Goal: Find specific page/section: Find specific page/section

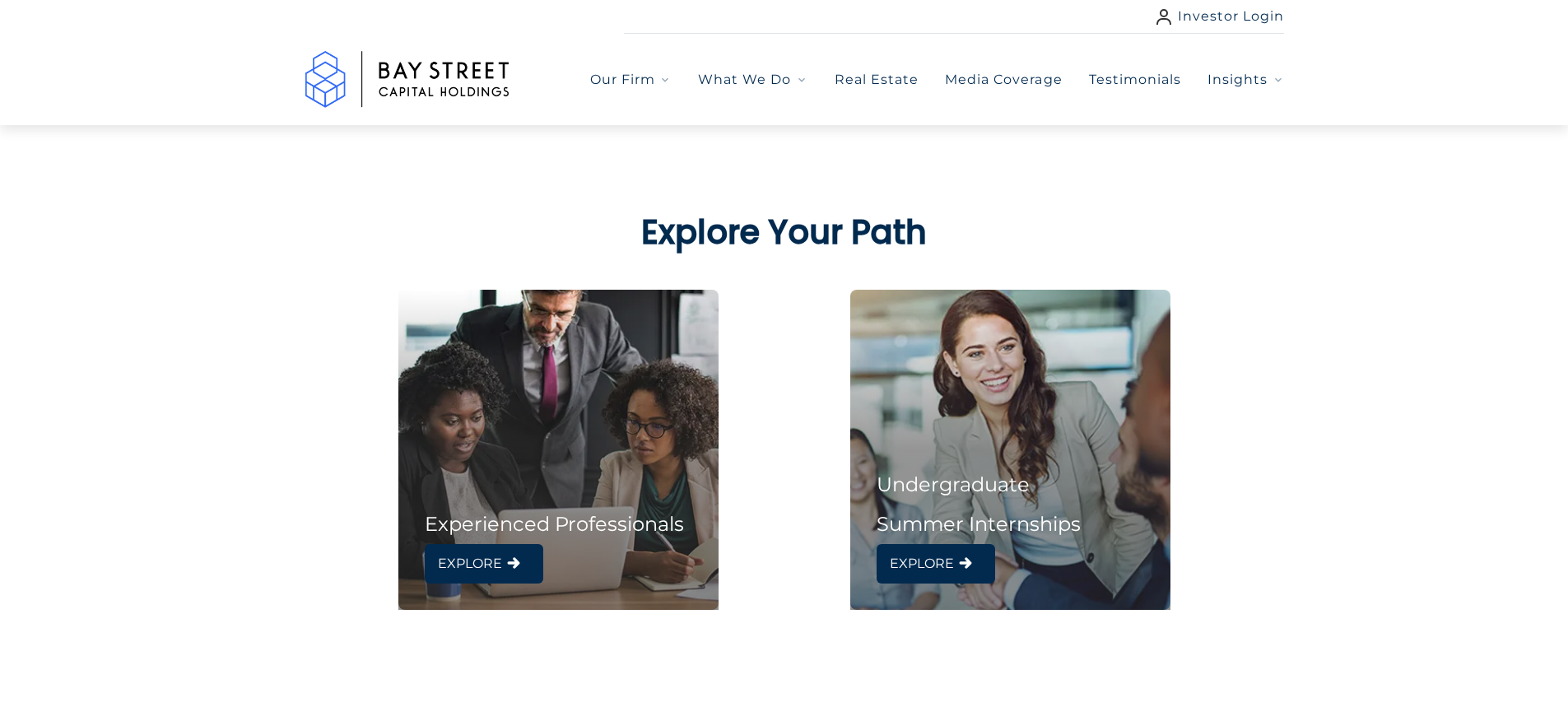
scroll to position [658, 0]
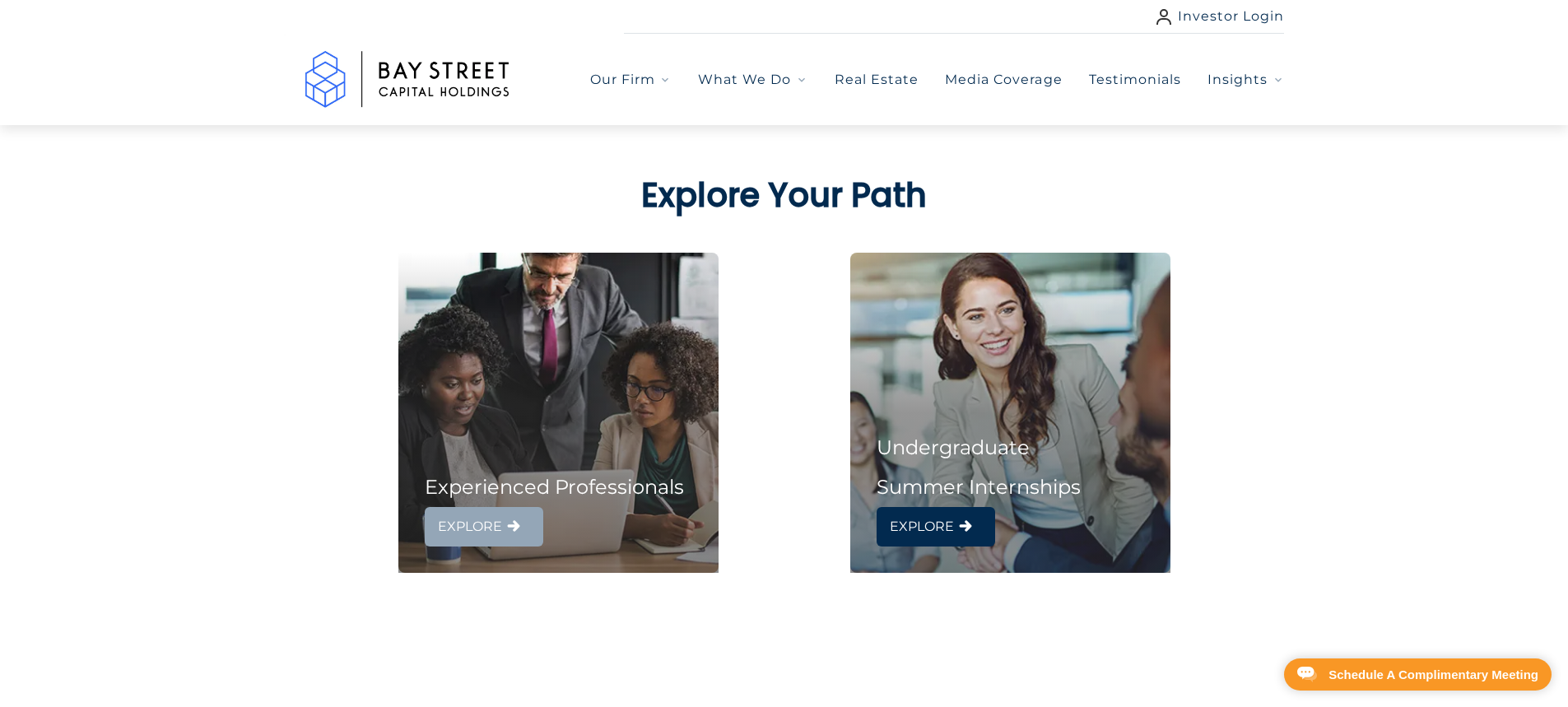
click at [496, 542] on link "EXPLORE" at bounding box center [483, 526] width 118 height 40
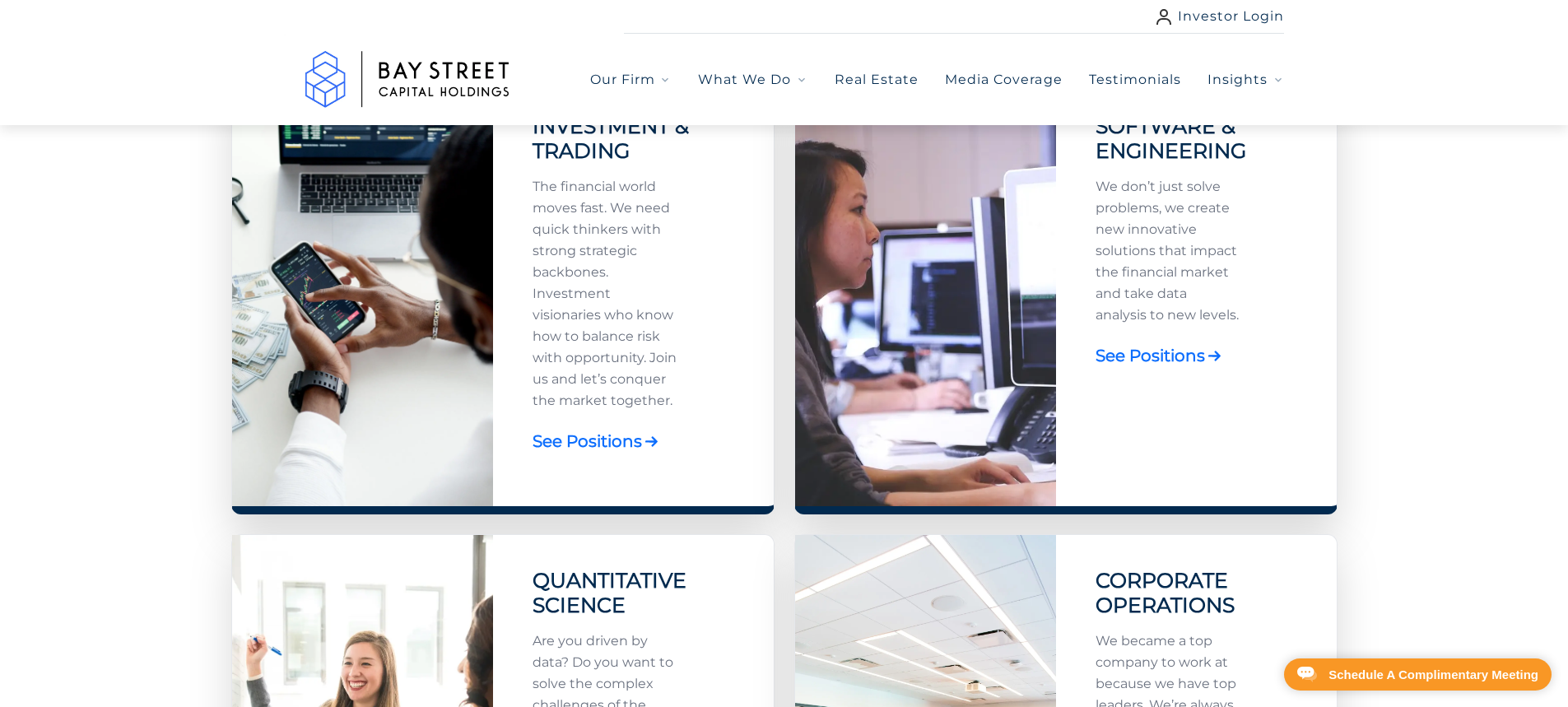
scroll to position [658, 0]
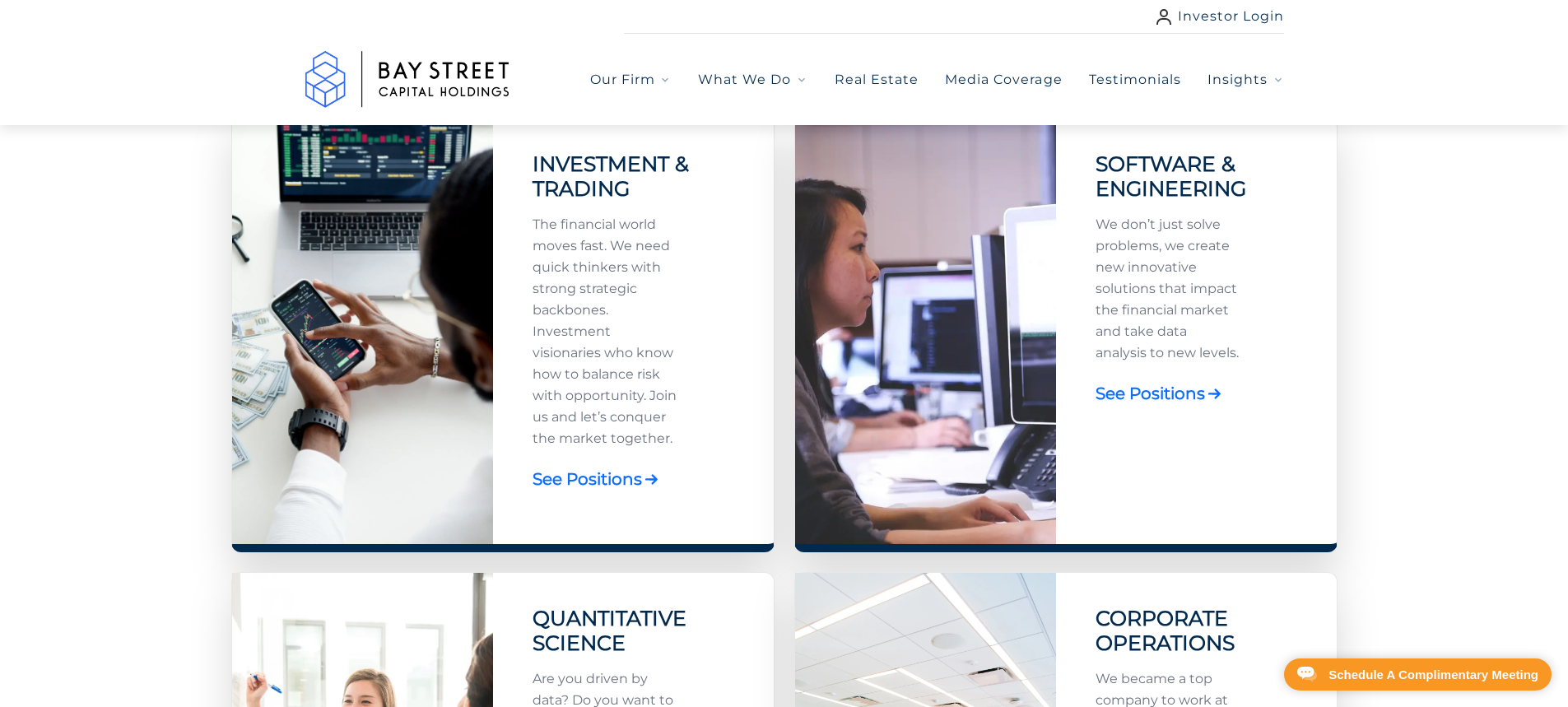
click at [616, 481] on link "See Positions" at bounding box center [587, 479] width 109 height 33
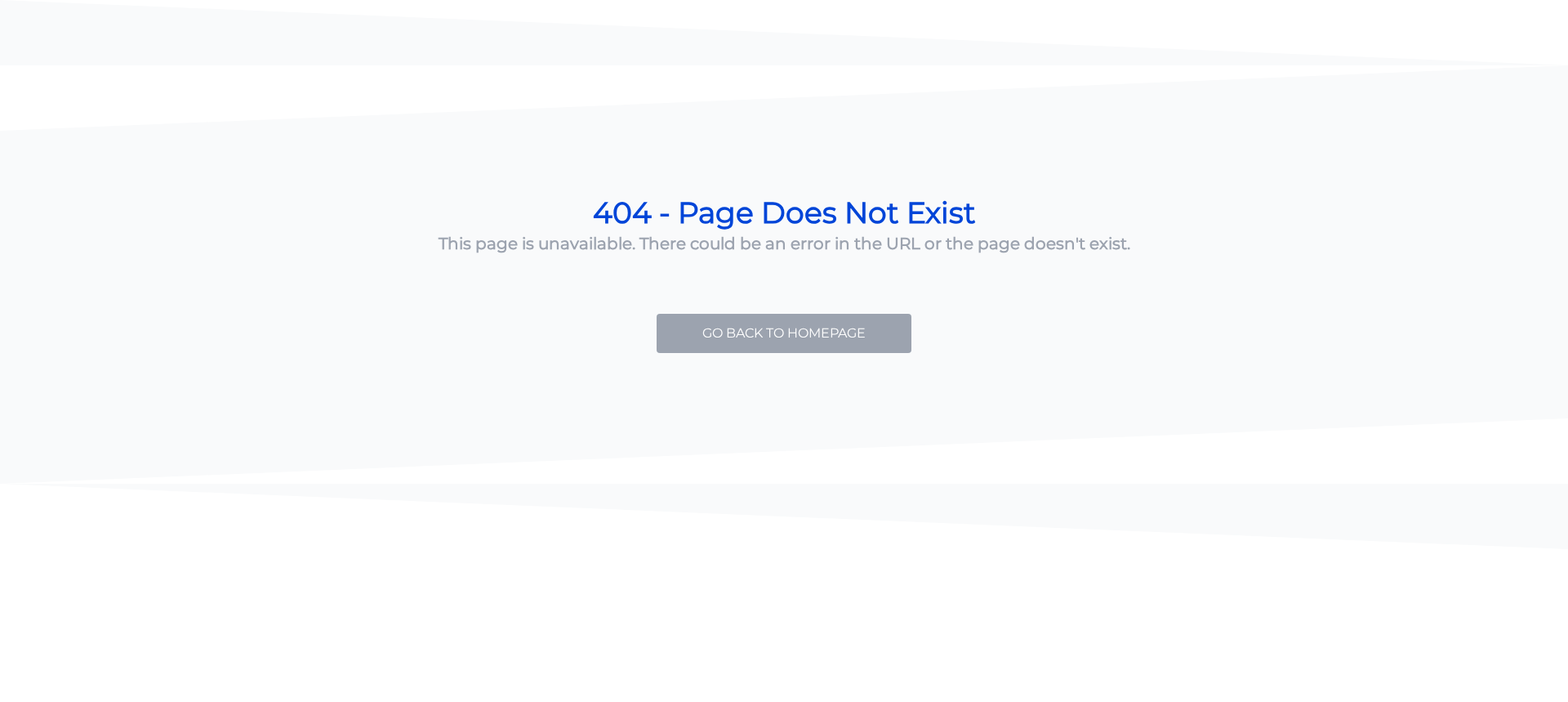
click at [794, 338] on link "Go back to Homepage" at bounding box center [784, 334] width 254 height 39
select select "***"
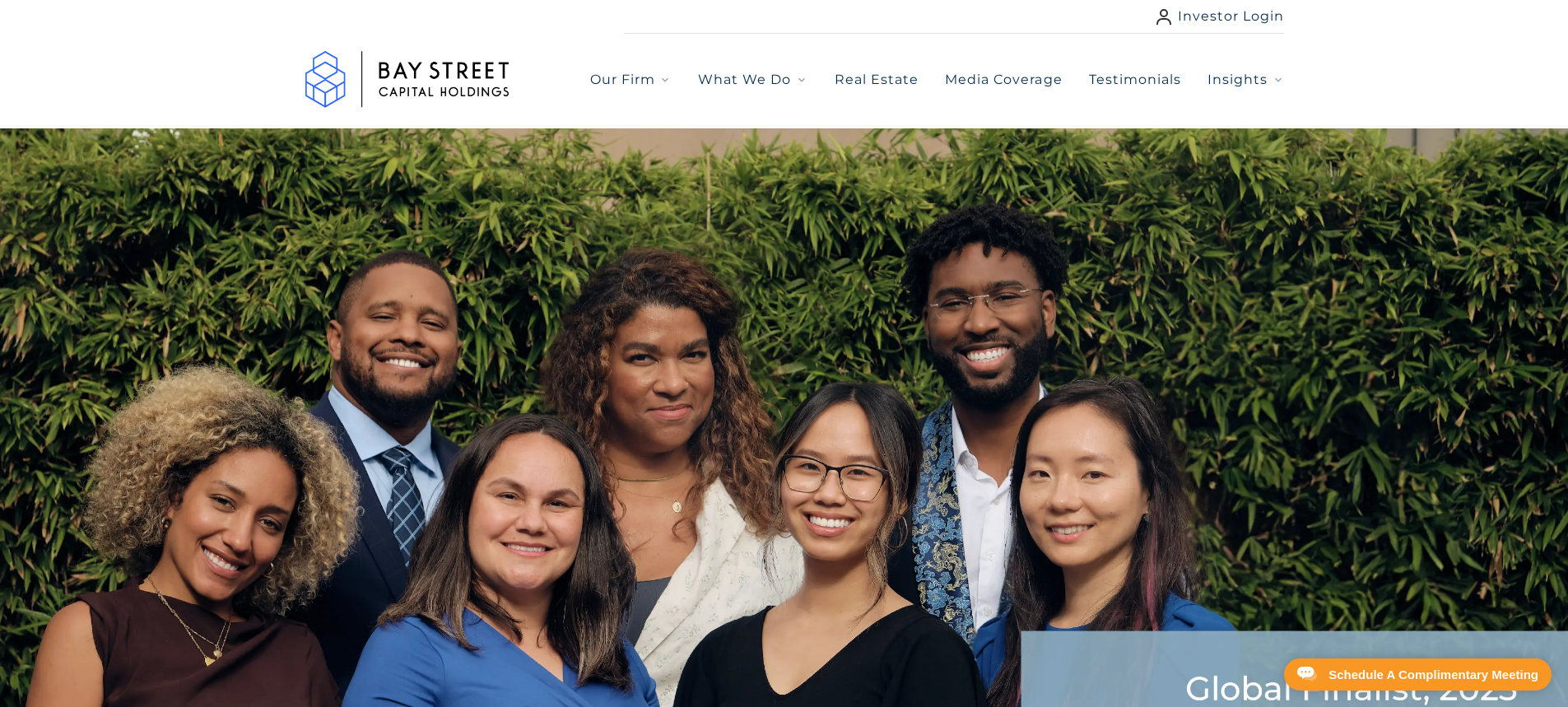
drag, startPoint x: 867, startPoint y: 491, endPoint x: 842, endPoint y: 482, distance: 26.6
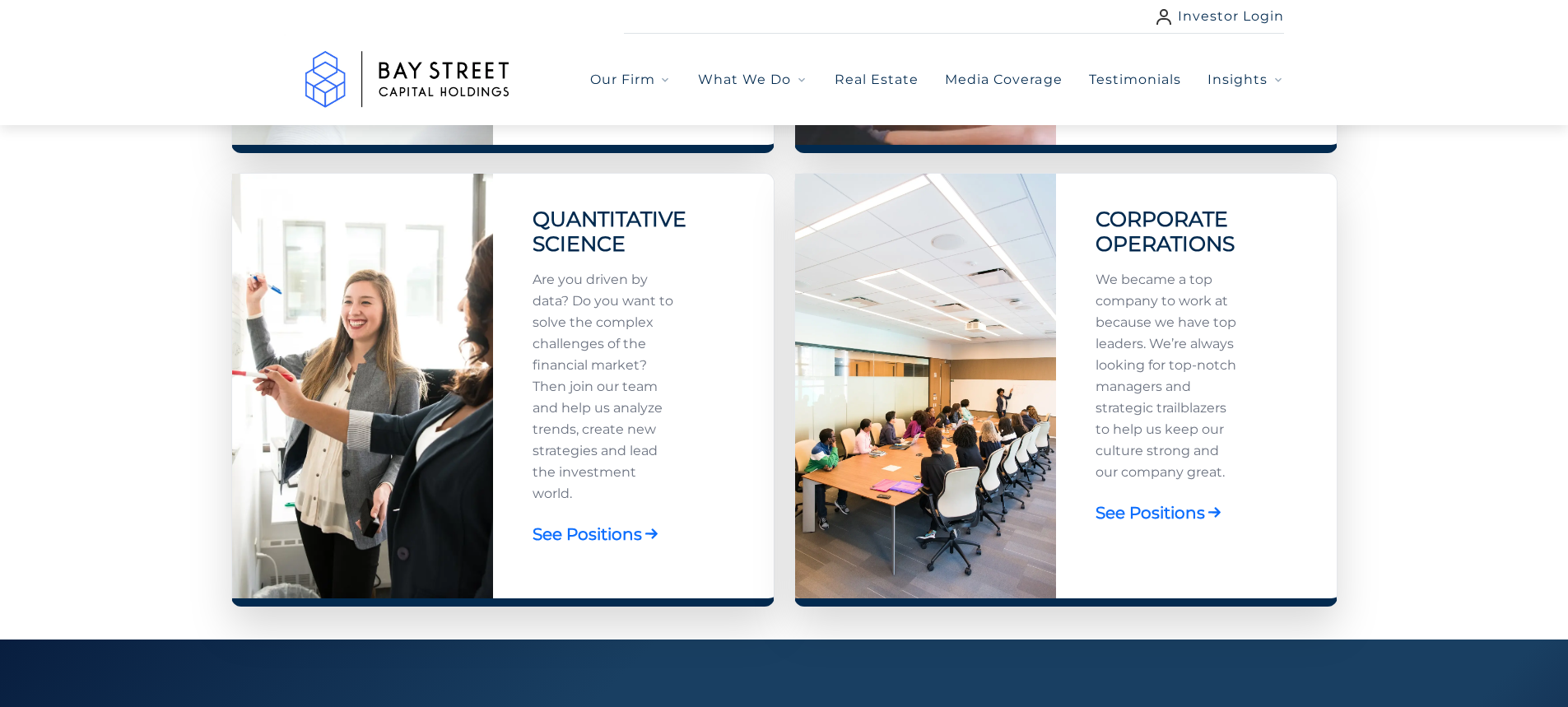
scroll to position [1152, 0]
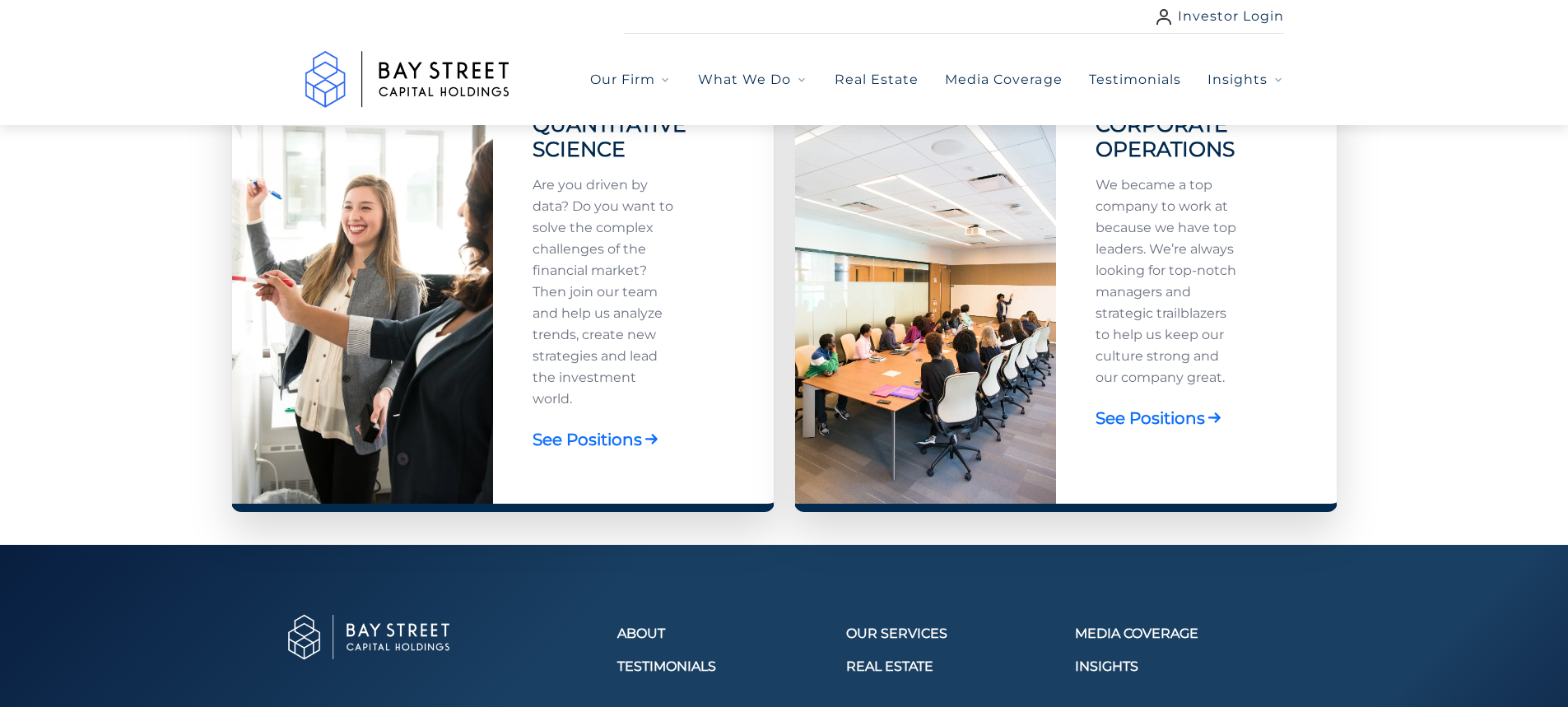
click at [1180, 421] on link "See Positions" at bounding box center [1150, 418] width 109 height 33
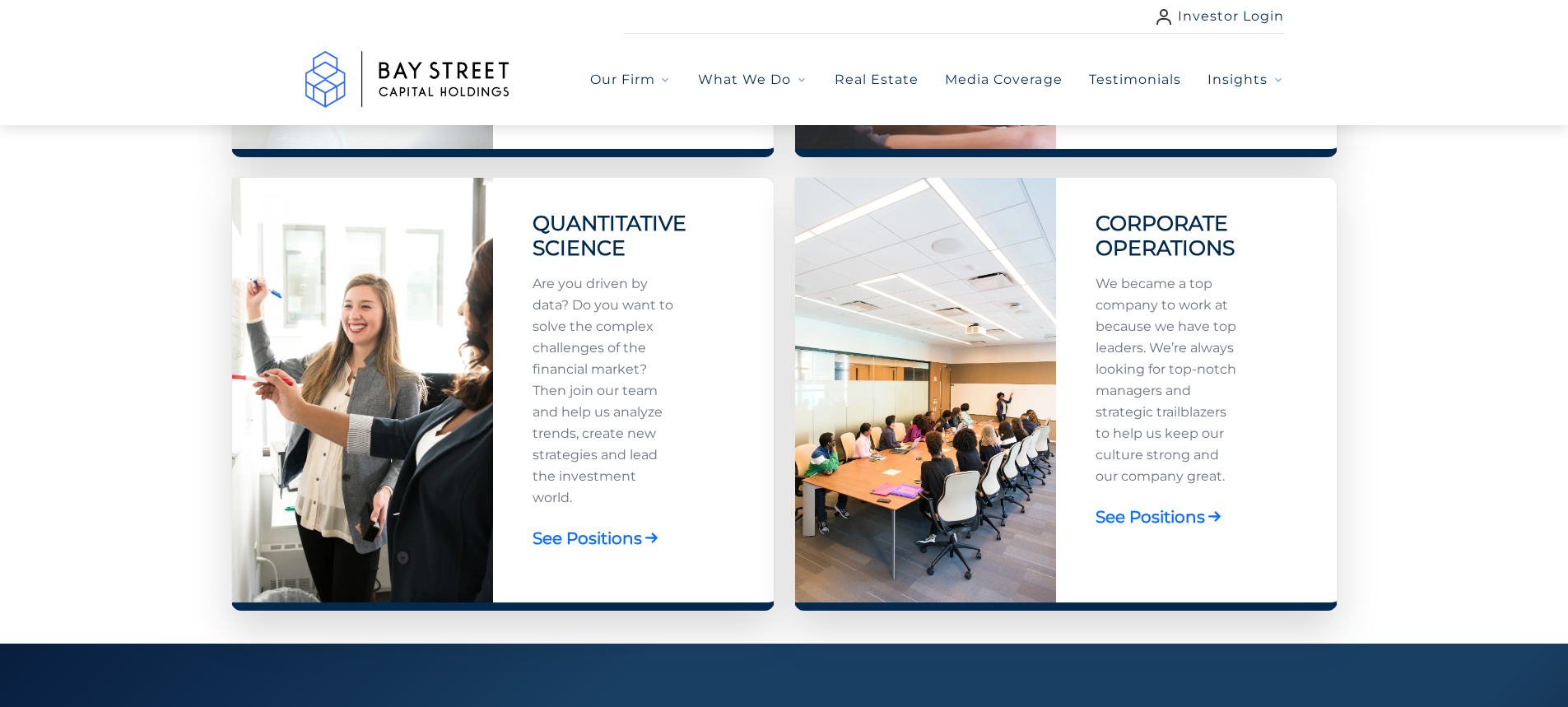
scroll to position [1070, 0]
